Goal: Task Accomplishment & Management: Use online tool/utility

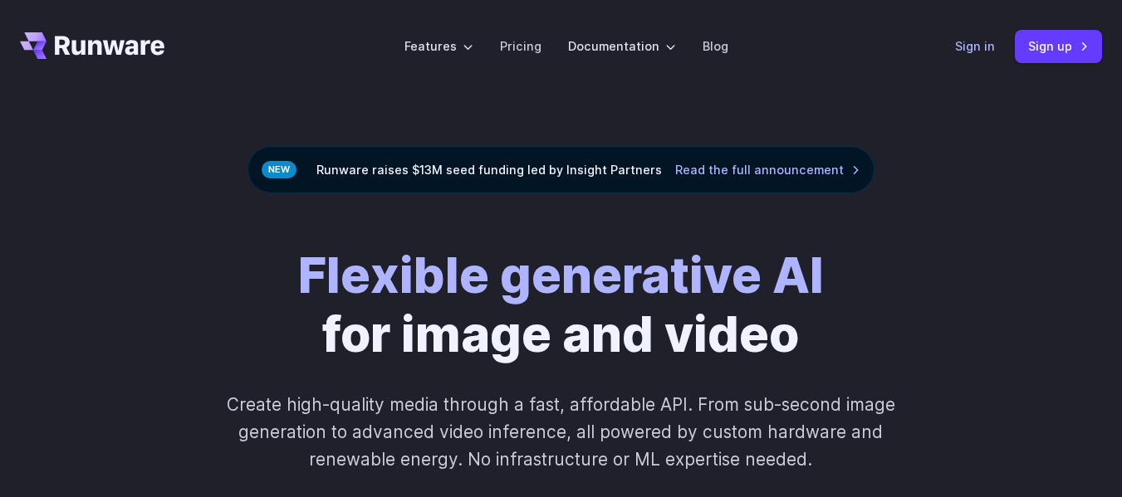
click at [974, 47] on link "Sign in" at bounding box center [975, 46] width 40 height 19
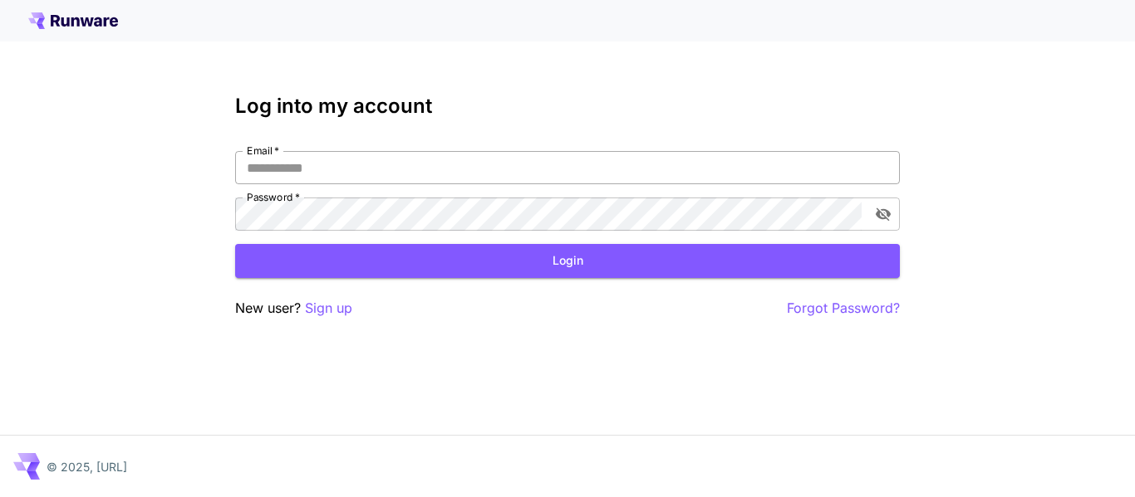
click at [391, 169] on input "Email   *" at bounding box center [567, 167] width 664 height 33
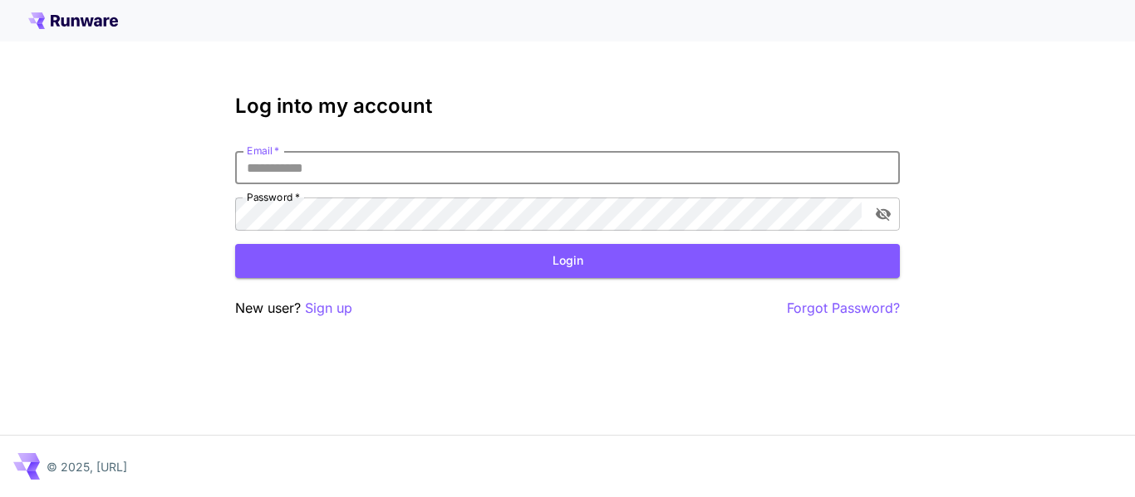
type input "**********"
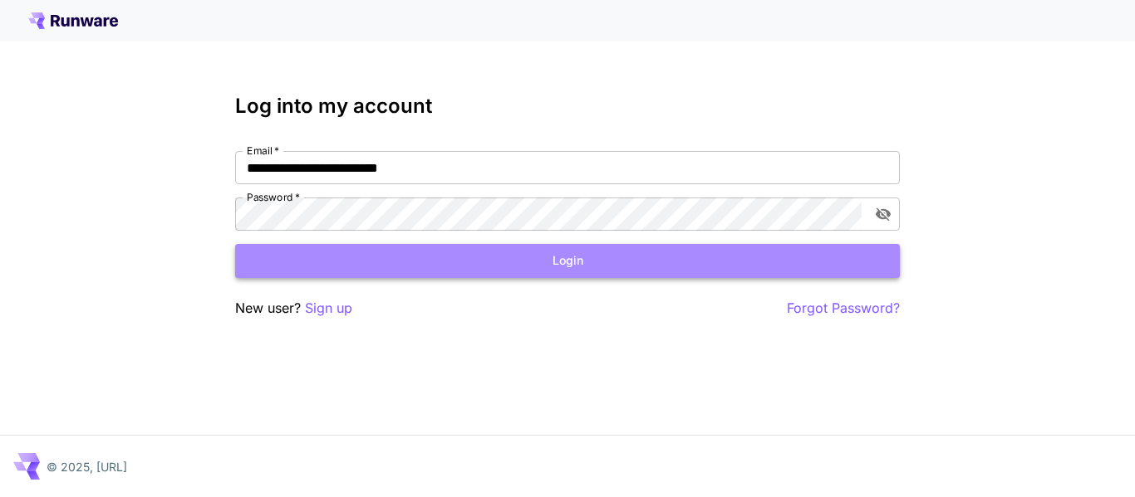
click at [564, 271] on button "Login" at bounding box center [567, 261] width 664 height 34
